Goal: Information Seeking & Learning: Learn about a topic

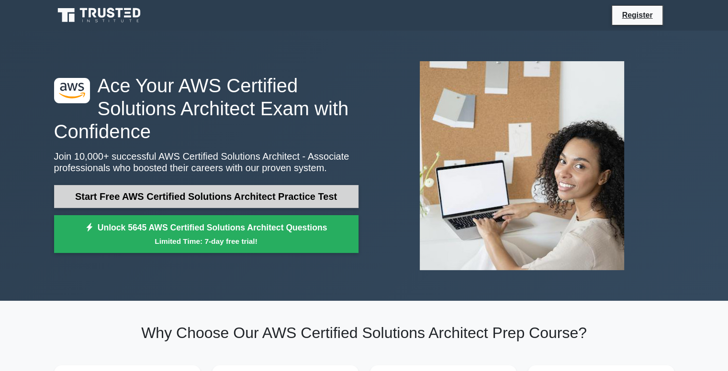
click at [302, 196] on link "Start Free AWS Certified Solutions Architect Practice Test" at bounding box center [206, 196] width 304 height 23
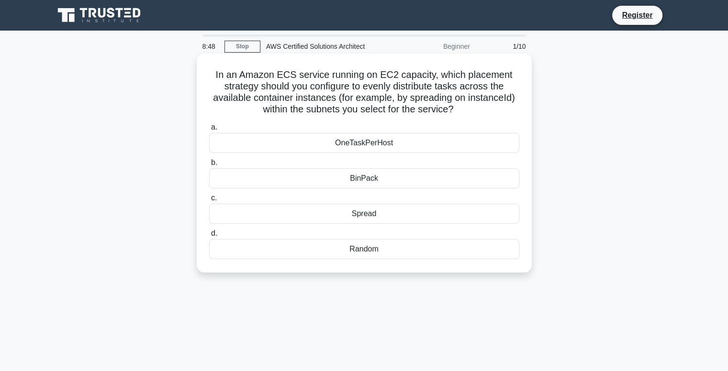
drag, startPoint x: 207, startPoint y: 71, endPoint x: 467, endPoint y: 268, distance: 326.1
click at [467, 268] on div "In an Amazon ECS service running on EC2 capacity, which placement strategy shou…" at bounding box center [364, 163] width 327 height 212
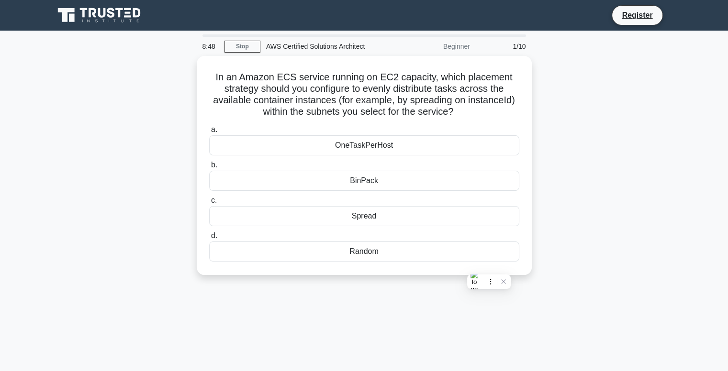
copy div "In an Amazon ECS service running on EC2 capacity, which placement strategy shou…"
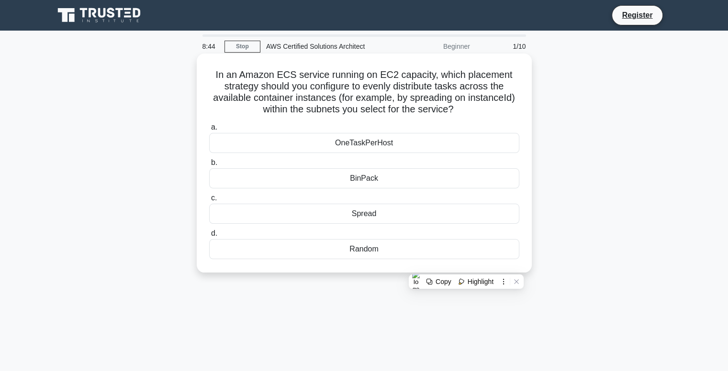
click at [472, 156] on div "a. OneTaskPerHost b. BinPack c. d." at bounding box center [364, 191] width 322 height 142
click at [359, 212] on div "Spread" at bounding box center [364, 214] width 310 height 20
click at [209, 202] on input "c. Spread" at bounding box center [209, 198] width 0 height 6
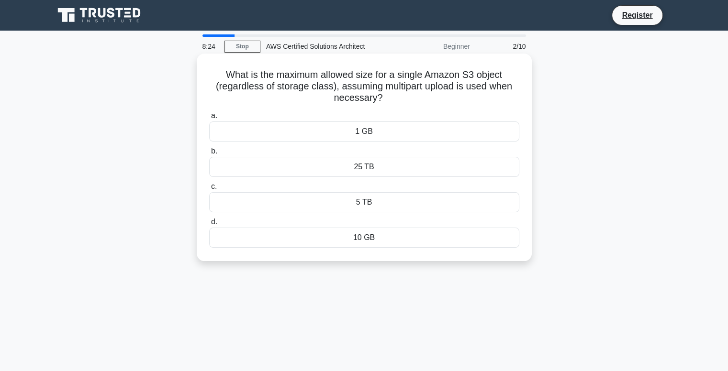
drag, startPoint x: 216, startPoint y: 75, endPoint x: 499, endPoint y: 253, distance: 334.1
click at [499, 253] on div "What is the maximum allowed size for a single Amazon S3 object (regardless of s…" at bounding box center [364, 157] width 327 height 200
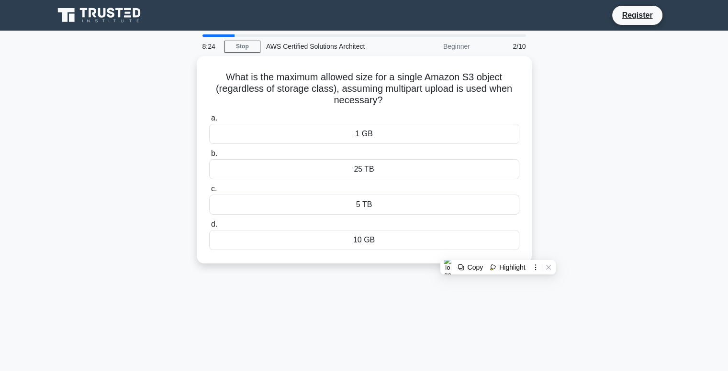
copy div "What is the maximum allowed size for a single Amazon S3 object (regardless of s…"
click at [595, 136] on div "What is the maximum allowed size for a single Amazon S3 object (regardless of s…" at bounding box center [364, 165] width 632 height 219
click at [592, 135] on div "What is the maximum allowed size for a single Amazon S3 object (regardless of s…" at bounding box center [364, 165] width 632 height 219
click at [381, 270] on div "What is the maximum allowed size for a single Amazon S3 object (regardless of s…" at bounding box center [364, 165] width 632 height 219
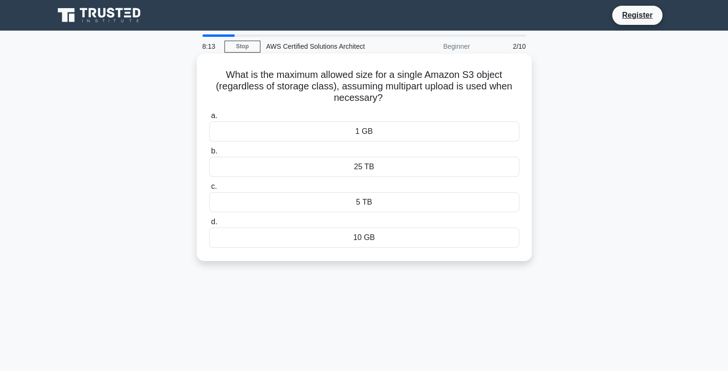
click at [363, 161] on div "25 TB" at bounding box center [364, 167] width 310 height 20
click at [209, 155] on input "b. 25 TB" at bounding box center [209, 151] width 0 height 6
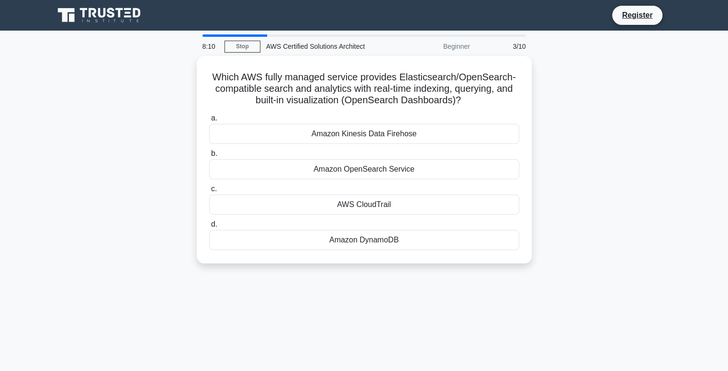
drag, startPoint x: 204, startPoint y: 71, endPoint x: 465, endPoint y: 265, distance: 325.0
click at [465, 265] on div "Which AWS fully managed service provides Elasticsearch/OpenSearch-compatible se…" at bounding box center [364, 165] width 632 height 219
copy div "Which AWS fully managed service provides Elasticsearch/OpenSearch-compatible se…"
click at [581, 141] on div "Which AWS fully managed service provides Elasticsearch/OpenSearch-compatible se…" at bounding box center [364, 165] width 632 height 219
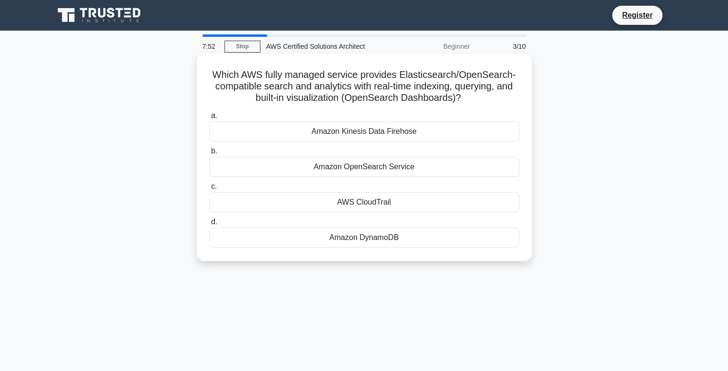
click at [387, 236] on div "Amazon DynamoDB" at bounding box center [364, 238] width 310 height 20
click at [209, 225] on input "d. Amazon DynamoDB" at bounding box center [209, 222] width 0 height 6
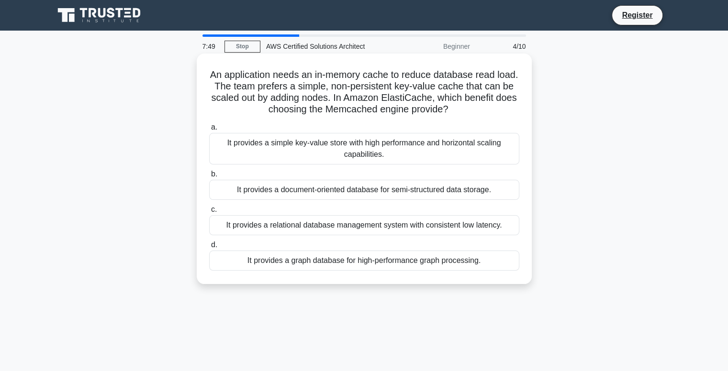
drag, startPoint x: 207, startPoint y: 68, endPoint x: 510, endPoint y: 272, distance: 364.6
click at [510, 272] on div "An application needs an in-memory cache to reduce database read load. The team …" at bounding box center [364, 168] width 327 height 223
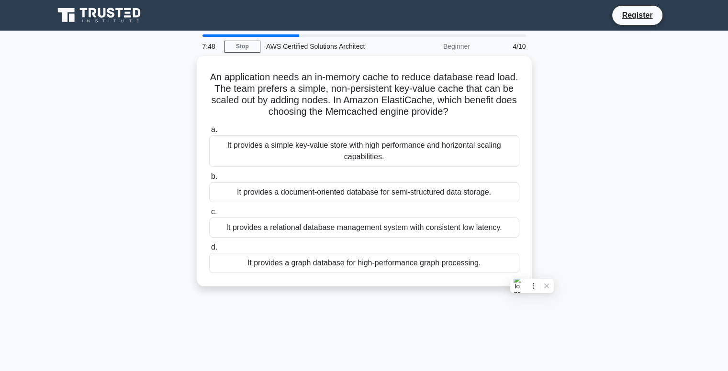
copy div "An application needs an in-memory cache to reduce database read load. The team …"
click at [611, 212] on div "An application needs an in-memory cache to reduce database read load. The team …" at bounding box center [364, 177] width 632 height 242
click at [567, 123] on div "An application needs an in-memory cache to reduce database read load. The team …" at bounding box center [364, 177] width 632 height 242
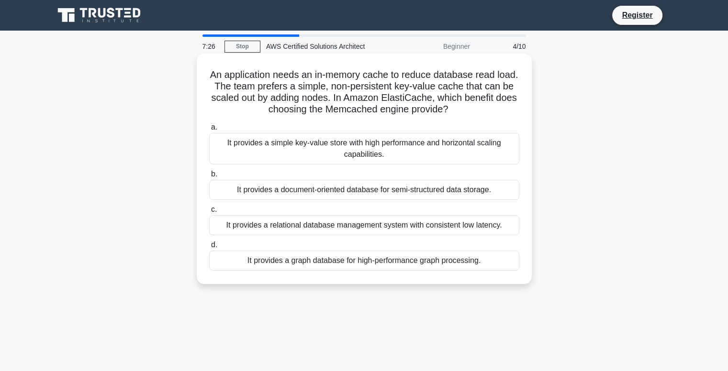
click at [255, 145] on div "It provides a simple key-value store with high performance and horizontal scali…" at bounding box center [364, 149] width 310 height 32
click at [209, 131] on input "a. It provides a simple key-value store with high performance and horizontal sc…" at bounding box center [209, 127] width 0 height 6
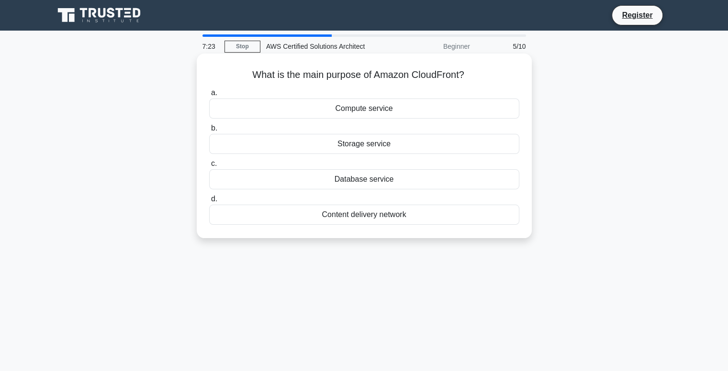
drag, startPoint x: 212, startPoint y: 69, endPoint x: 519, endPoint y: 219, distance: 341.7
click at [519, 219] on div "What is the main purpose of Amazon CloudFront? .spinner_0XTQ{transform-origin:c…" at bounding box center [364, 145] width 327 height 177
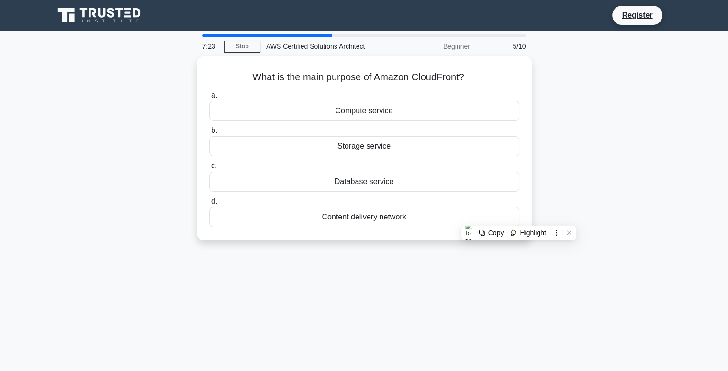
copy div "What is the main purpose of Amazon CloudFront? .spinner_0XTQ{transform-origin:c…"
click at [705, 123] on main "7:18 Stop AWS Certified Solutions Architect Beginner 5/10 What is the main purp…" at bounding box center [364, 274] width 728 height 486
click at [629, 131] on div "What is the main purpose of Amazon CloudFront? .spinner_0XTQ{transform-origin:c…" at bounding box center [364, 154] width 632 height 196
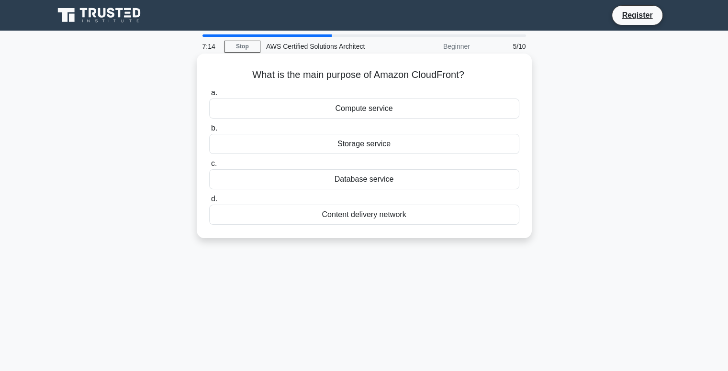
click at [383, 109] on div "Compute service" at bounding box center [364, 109] width 310 height 20
click at [209, 96] on input "a. Compute service" at bounding box center [209, 93] width 0 height 6
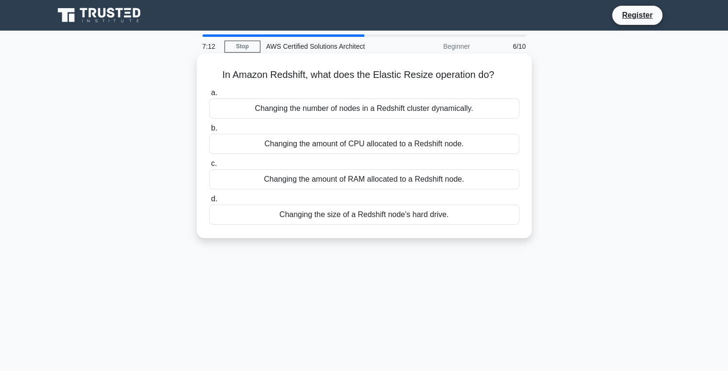
drag, startPoint x: 226, startPoint y: 78, endPoint x: 500, endPoint y: 222, distance: 309.6
click at [493, 222] on div "In Amazon Redshift, what does the Elastic Resize operation do? .spinner_0XTQ{tr…" at bounding box center [364, 145] width 327 height 177
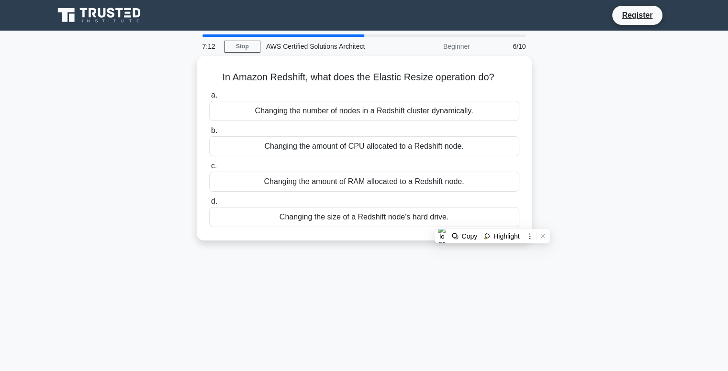
copy div "In Amazon Redshift, what does the Elastic Resize operation do? .spinner_0XTQ{tr…"
click at [617, 106] on div "In Amazon Redshift, what does the Elastic Resize operation do? .spinner_0XTQ{tr…" at bounding box center [364, 154] width 632 height 196
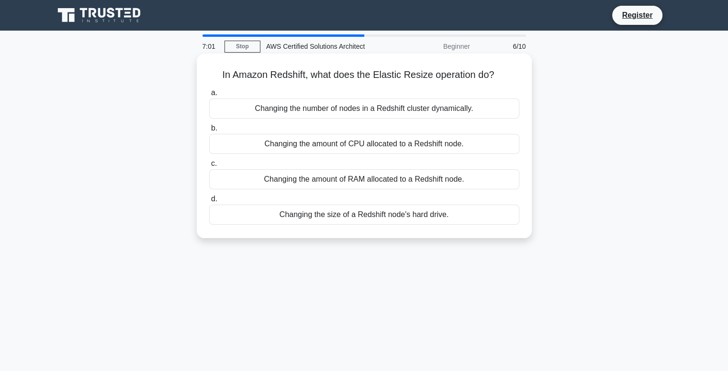
click at [253, 181] on div "Changing the amount of RAM allocated to a Redshift node." at bounding box center [364, 179] width 310 height 20
click at [209, 167] on input "c. Changing the amount of RAM allocated to a Redshift node." at bounding box center [209, 164] width 0 height 6
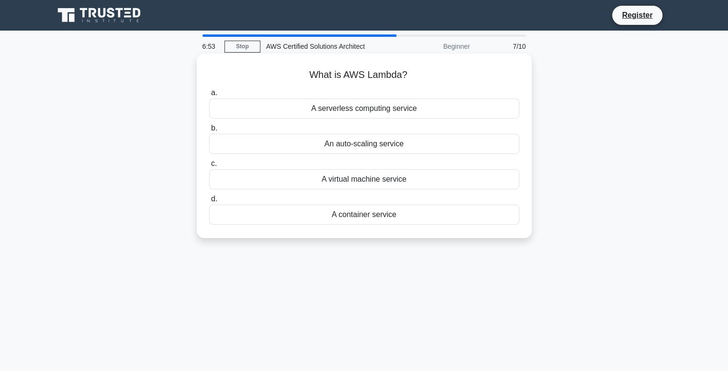
drag, startPoint x: 271, startPoint y: 70, endPoint x: 487, endPoint y: 230, distance: 269.0
click at [487, 230] on div "What is AWS Lambda? .spinner_0XTQ{transform-origin:center;animation:spinner_y6G…" at bounding box center [364, 145] width 327 height 177
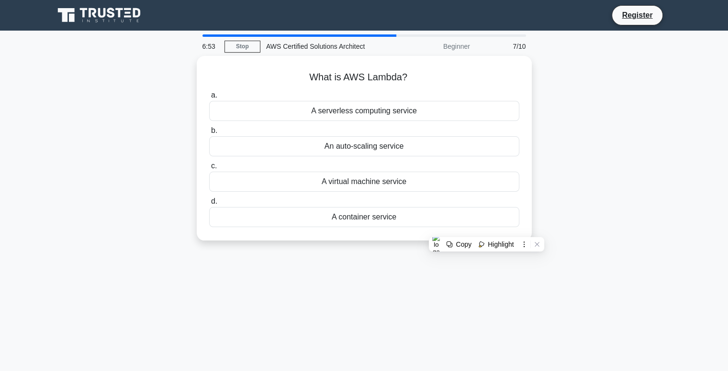
copy div "What is AWS Lambda? .spinner_0XTQ{transform-origin:center;animation:spinner_y6G…"
click at [619, 143] on div "What is AWS Lambda? .spinner_0XTQ{transform-origin:center;animation:spinner_y6G…" at bounding box center [364, 154] width 632 height 196
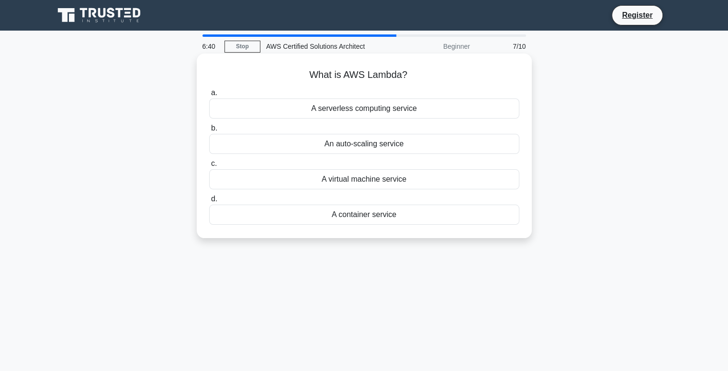
click at [393, 103] on div "A serverless computing service" at bounding box center [364, 109] width 310 height 20
click at [209, 96] on input "a. A serverless computing service" at bounding box center [209, 93] width 0 height 6
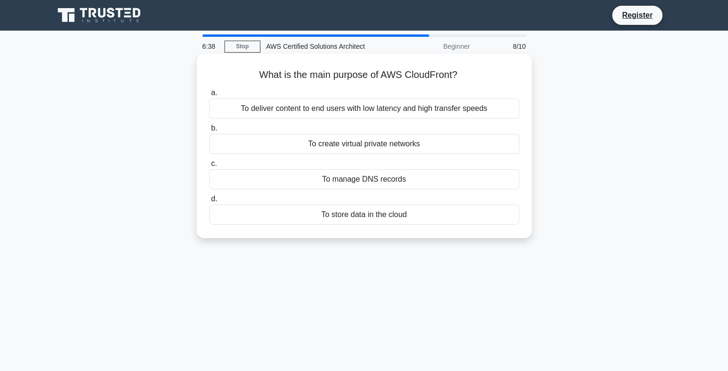
drag, startPoint x: 218, startPoint y: 69, endPoint x: 489, endPoint y: 232, distance: 316.3
click at [489, 232] on div "What is the main purpose of AWS CloudFront? .spinner_0XTQ{transform-origin:cent…" at bounding box center [364, 145] width 327 height 177
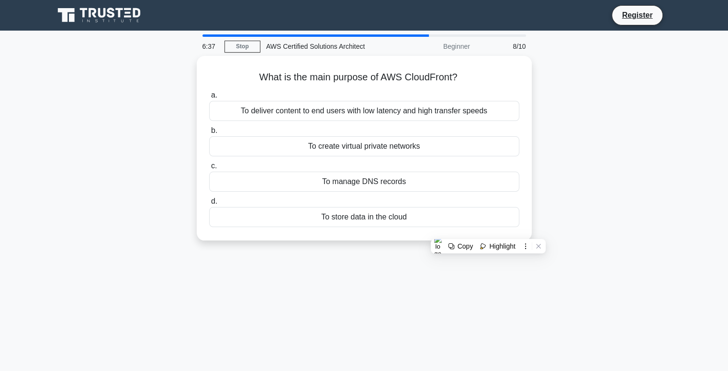
copy div "What is the main purpose of AWS CloudFront? .spinner_0XTQ{transform-origin:cent…"
click at [577, 123] on div "What is the main purpose of AWS CloudFront? .spinner_0XTQ{transform-origin:cent…" at bounding box center [364, 154] width 632 height 196
click at [547, 146] on div "What is the main purpose of AWS CloudFront? .spinner_0XTQ{transform-origin:cent…" at bounding box center [364, 154] width 632 height 196
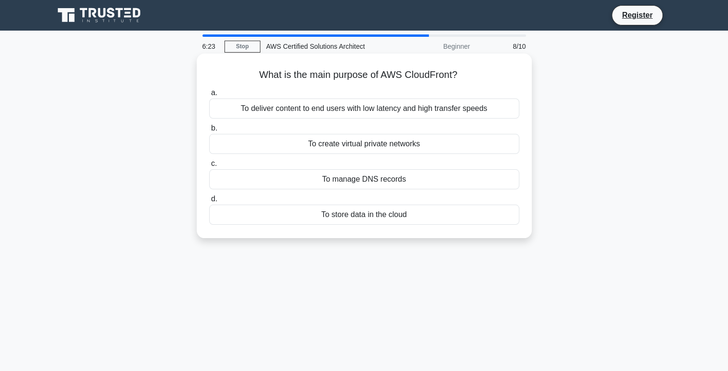
click at [414, 147] on div "To create virtual private networks" at bounding box center [364, 144] width 310 height 20
click at [209, 132] on input "b. To create virtual private networks" at bounding box center [209, 128] width 0 height 6
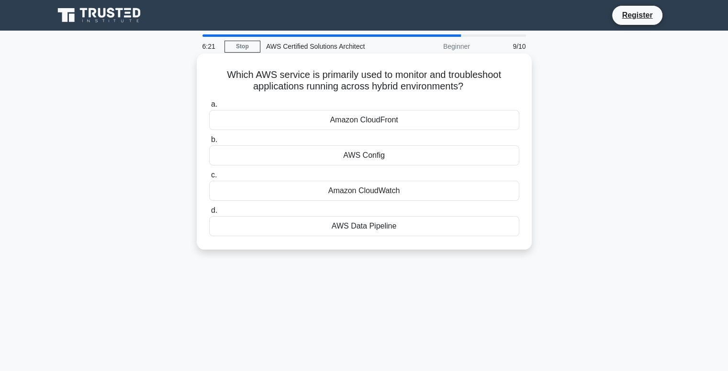
drag, startPoint x: 213, startPoint y: 71, endPoint x: 431, endPoint y: 225, distance: 267.2
click at [431, 225] on div "Which AWS service is primarily used to monitor and troubleshoot applications ru…" at bounding box center [364, 151] width 327 height 189
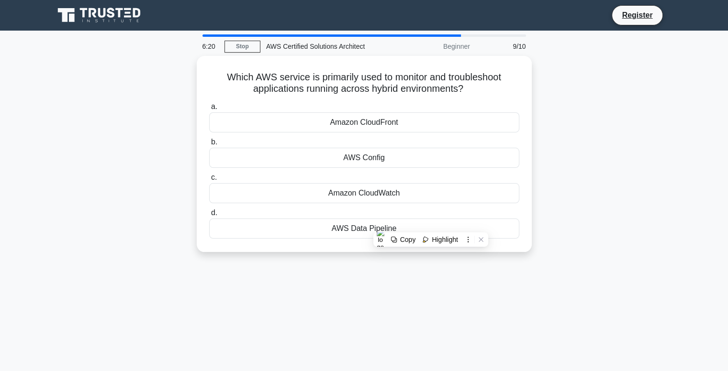
copy div "Which AWS service is primarily used to monitor and troubleshoot applications ru…"
click at [575, 132] on div "Which AWS service is primarily used to monitor and troubleshoot applications ru…" at bounding box center [364, 160] width 632 height 208
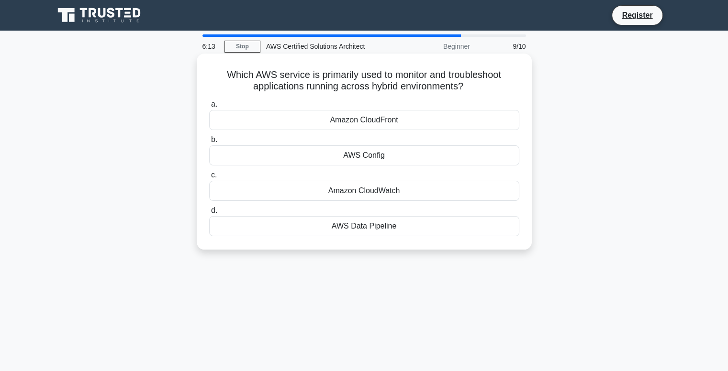
click at [443, 192] on div "Amazon CloudWatch" at bounding box center [364, 191] width 310 height 20
click at [209, 179] on input "c. Amazon CloudWatch" at bounding box center [209, 175] width 0 height 6
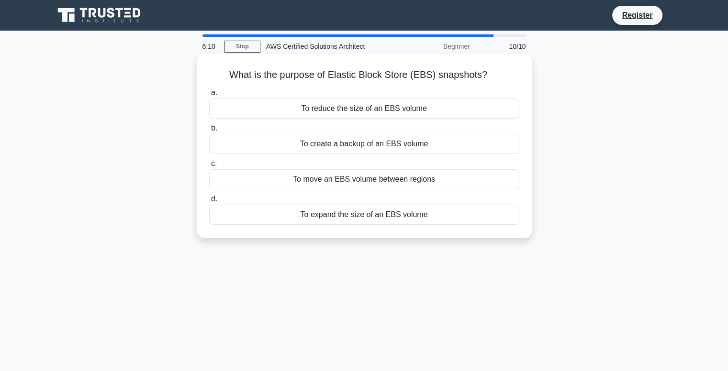
drag, startPoint x: 243, startPoint y: 81, endPoint x: 505, endPoint y: 229, distance: 301.6
click at [501, 226] on div "What is the purpose of Elastic Block Store (EBS) snapshots? .spinner_0XTQ{trans…" at bounding box center [364, 145] width 327 height 177
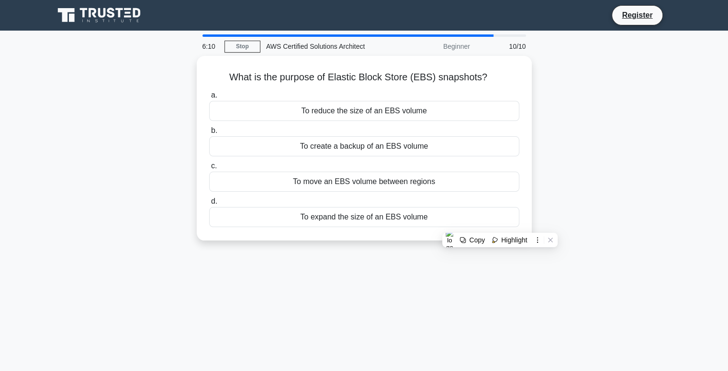
copy div "What is the purpose of Elastic Block Store (EBS) snapshots? .spinner_0XTQ{trans…"
click at [688, 146] on main "6:05 Stop AWS Certified Solutions Architect Beginner 10/10 What is the purpose …" at bounding box center [364, 274] width 728 height 486
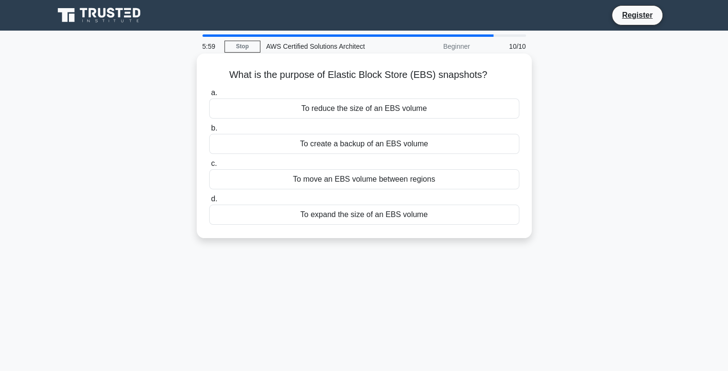
click at [371, 142] on div "To create a backup of an EBS volume" at bounding box center [364, 144] width 310 height 20
click at [209, 132] on input "b. To create a backup of an EBS volume" at bounding box center [209, 128] width 0 height 6
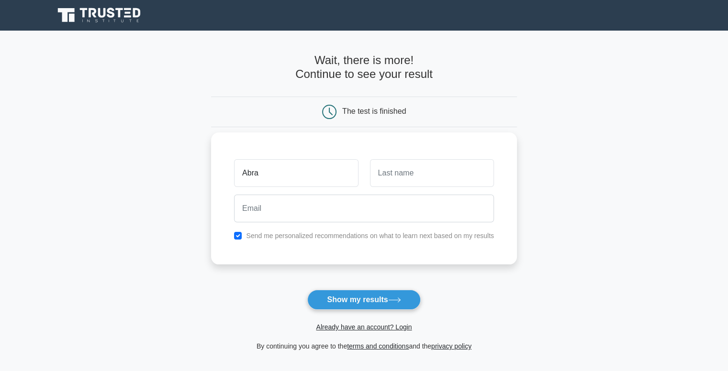
type input "[PERSON_NAME]"
click at [441, 181] on input "text" at bounding box center [432, 173] width 124 height 28
type input "Hoo Weng Lek"
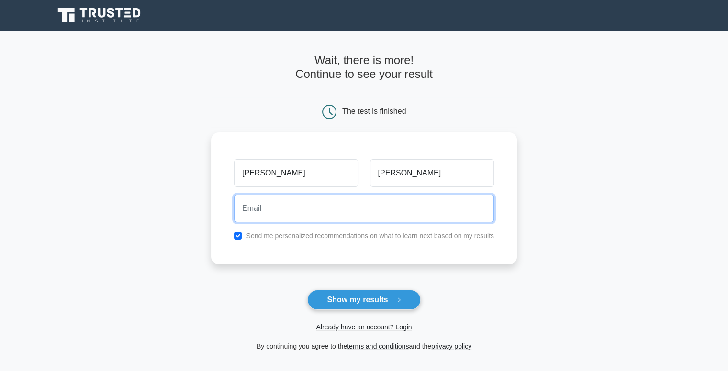
click at [334, 208] on input "email" at bounding box center [364, 209] width 260 height 28
type input "abrahamhwl210503@gmail.com"
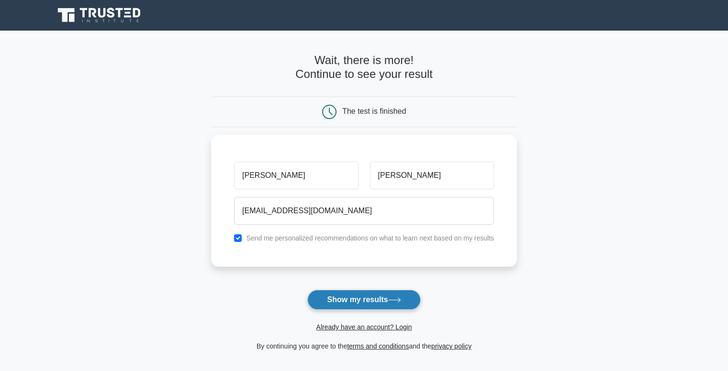
click at [367, 299] on button "Show my results" at bounding box center [363, 300] width 113 height 20
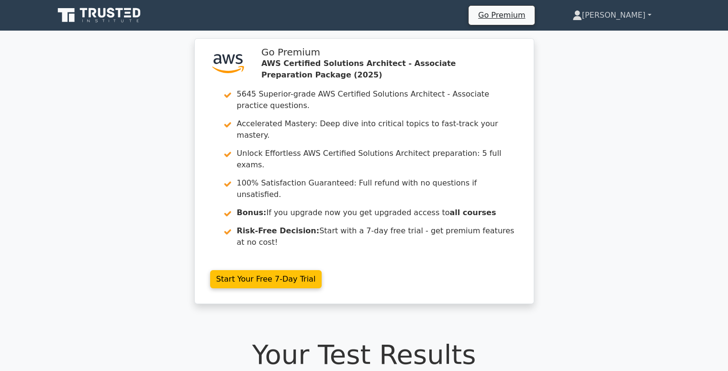
click at [634, 16] on link "Abraham" at bounding box center [612, 15] width 125 height 19
click at [615, 34] on link "Profile" at bounding box center [588, 37] width 76 height 15
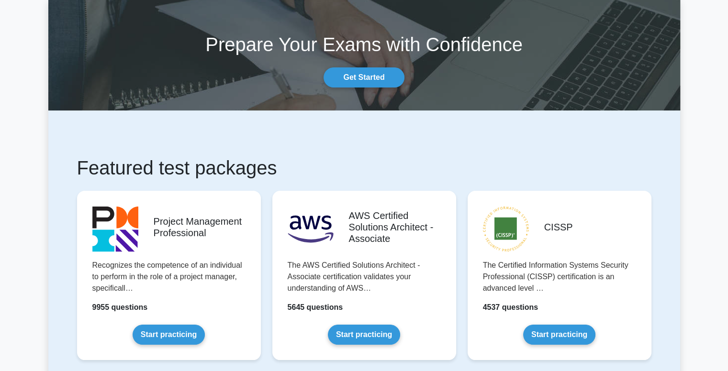
scroll to position [96, 0]
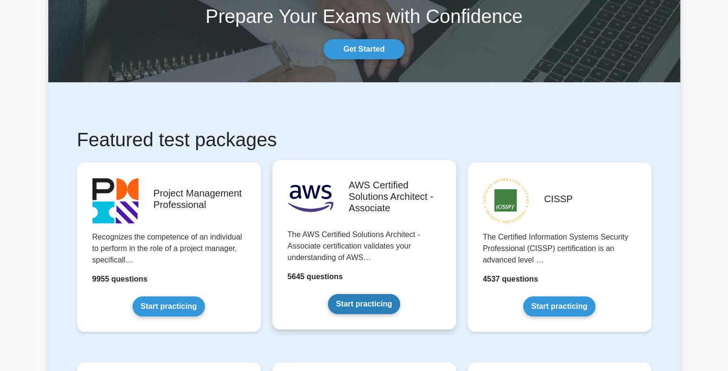
click at [381, 305] on link "Start practicing" at bounding box center [364, 304] width 72 height 20
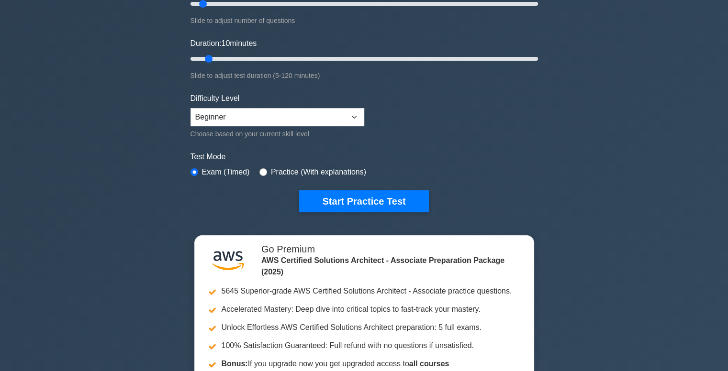
scroll to position [144, 0]
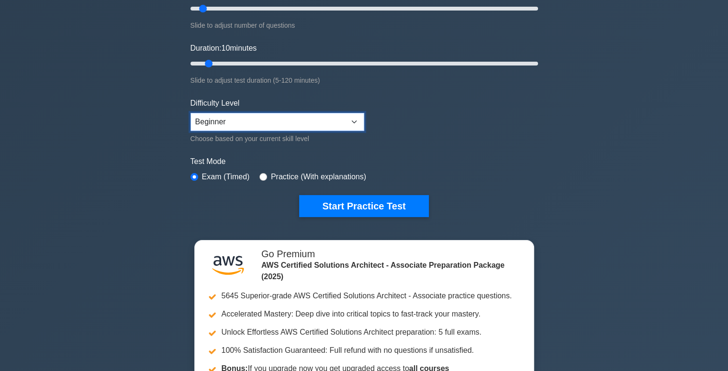
click at [344, 117] on select "Beginner Intermediate Expert" at bounding box center [278, 122] width 174 height 18
click at [191, 113] on select "Beginner Intermediate Expert" at bounding box center [278, 122] width 174 height 18
click at [332, 127] on select "Beginner Intermediate Expert" at bounding box center [278, 122] width 174 height 18
click at [349, 116] on select "Beginner Intermediate Expert" at bounding box center [278, 122] width 174 height 18
click at [347, 121] on select "Beginner Intermediate Expert" at bounding box center [278, 122] width 174 height 18
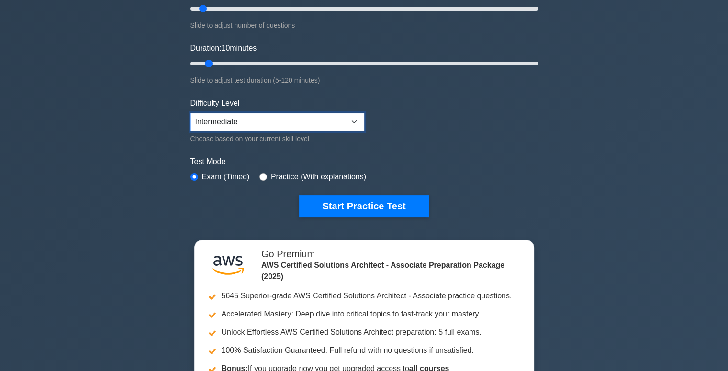
select select "beginner"
click at [191, 113] on select "Beginner Intermediate Expert" at bounding box center [278, 122] width 174 height 18
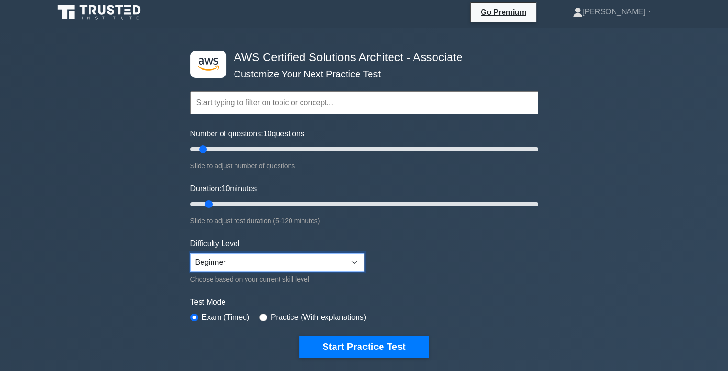
scroll to position [0, 0]
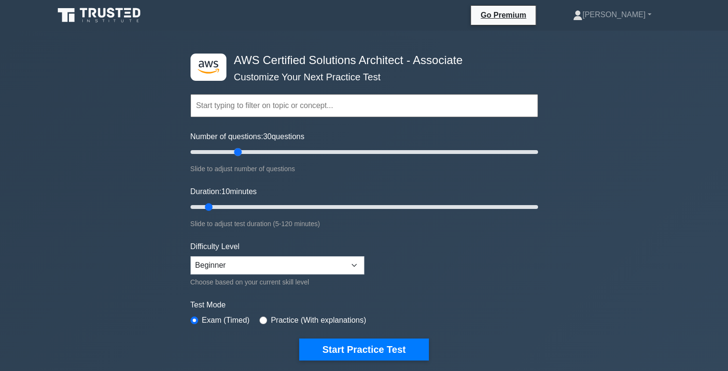
drag, startPoint x: 356, startPoint y: 154, endPoint x: 239, endPoint y: 150, distance: 117.3
type input "30"
click at [239, 150] on input "Number of questions: 30 questions" at bounding box center [365, 151] width 348 height 11
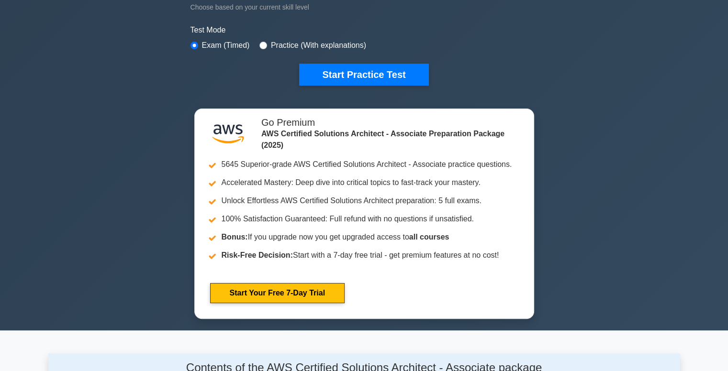
scroll to position [287, 0]
